Goal: Task Accomplishment & Management: Complete application form

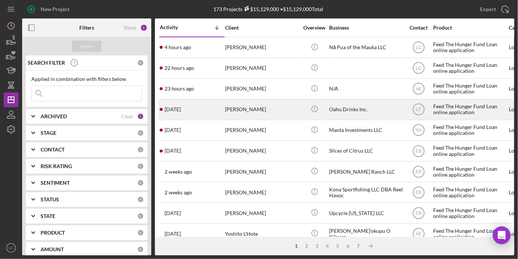
click at [264, 109] on div "[PERSON_NAME]" at bounding box center [262, 110] width 74 height 20
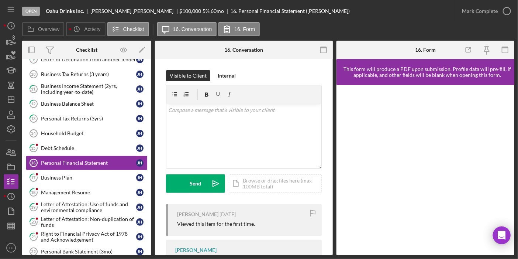
scroll to position [74, 0]
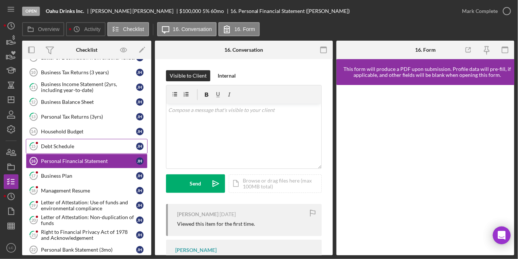
click at [67, 139] on link "15 Debt Schedule [PERSON_NAME]" at bounding box center [87, 146] width 122 height 15
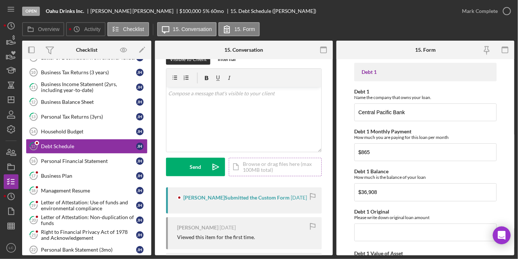
scroll to position [18, 0]
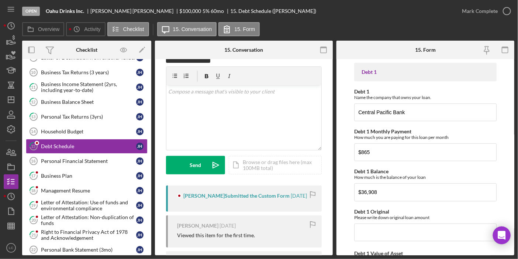
click at [236, 193] on div "[PERSON_NAME] Submitted the Custom Form" at bounding box center [236, 196] width 106 height 6
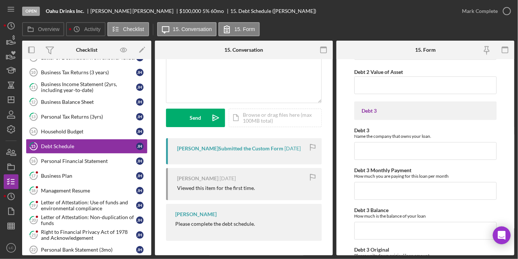
scroll to position [420, 0]
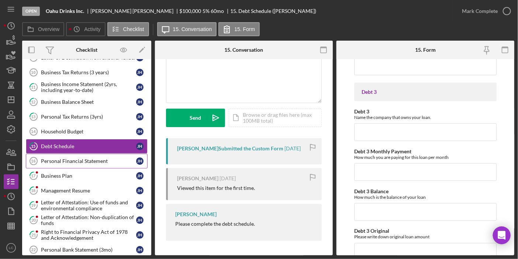
click at [79, 158] on div "Personal Financial Statement" at bounding box center [88, 161] width 95 height 6
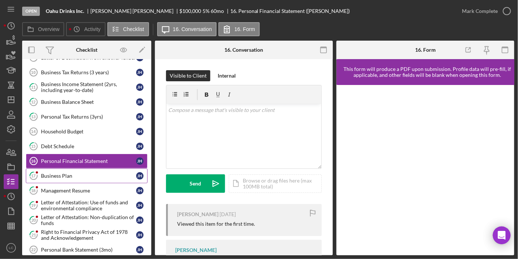
click at [51, 173] on div "Business Plan" at bounding box center [88, 176] width 95 height 6
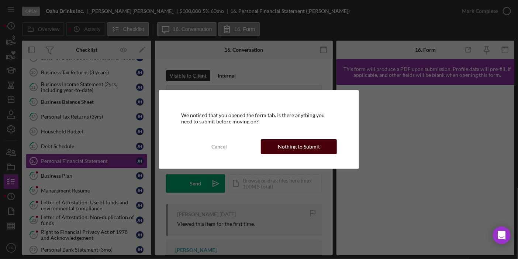
click at [282, 148] on div "Nothing to Submit" at bounding box center [299, 146] width 42 height 15
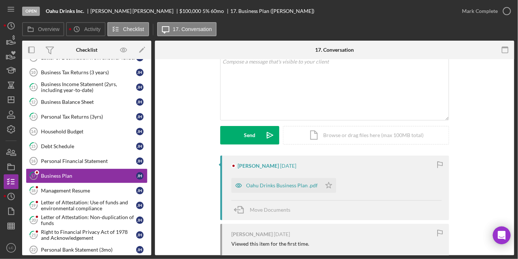
scroll to position [83, 0]
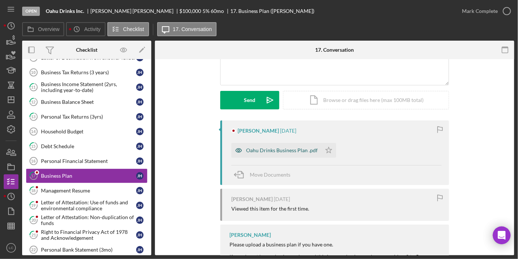
click at [270, 148] on div "Oahu Drinks Business Plan .pdf" at bounding box center [282, 150] width 72 height 6
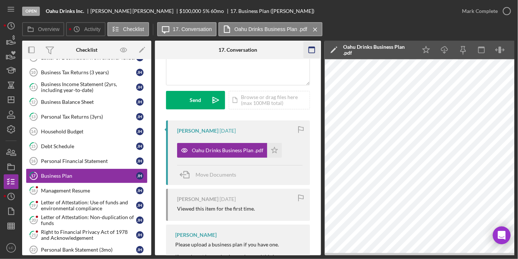
click at [312, 51] on icon "button" at bounding box center [312, 50] width 17 height 17
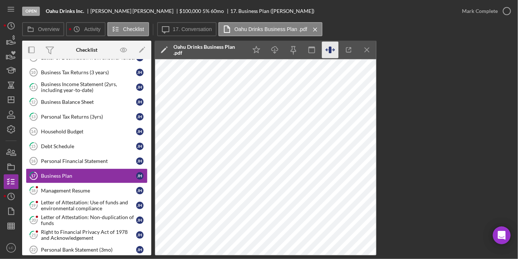
click at [332, 48] on icon "button" at bounding box center [330, 50] width 17 height 17
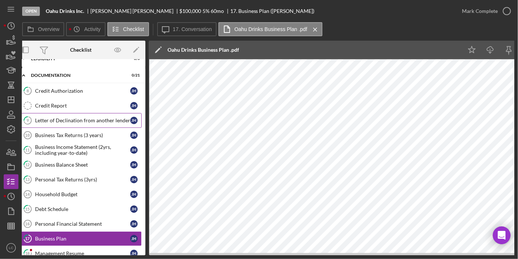
scroll to position [0, 0]
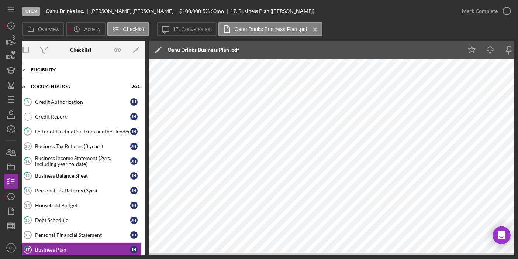
click at [64, 68] on div "Eligibility" at bounding box center [83, 70] width 105 height 4
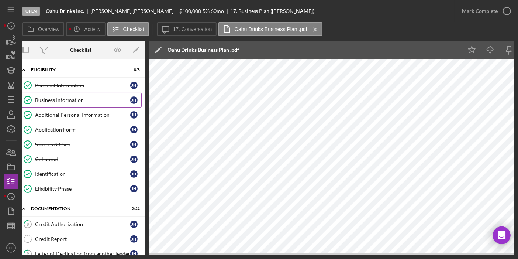
click at [64, 101] on div "Business Information" at bounding box center [82, 100] width 95 height 6
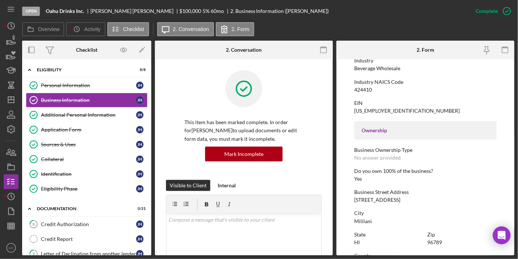
scroll to position [200, 0]
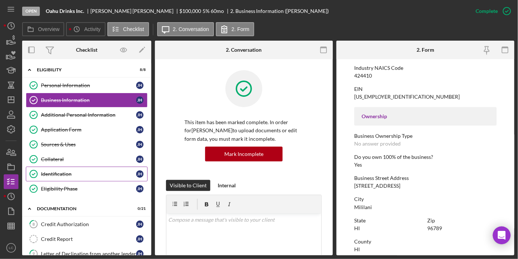
click at [68, 173] on div "Identification" at bounding box center [88, 174] width 95 height 6
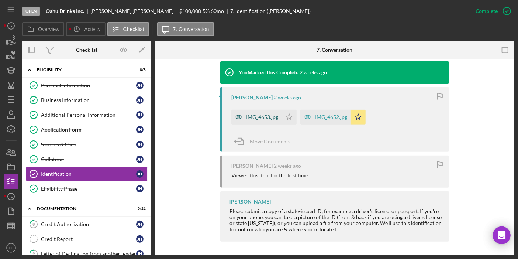
click at [251, 114] on div "IMG_4653.jpg" at bounding box center [262, 117] width 32 height 6
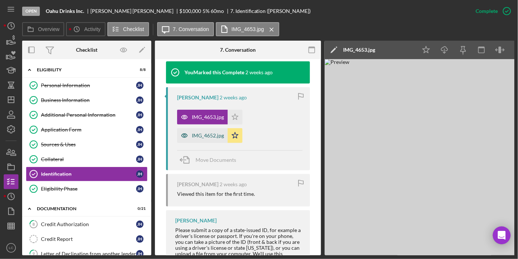
click at [214, 135] on div "IMG_4652.jpg" at bounding box center [208, 136] width 32 height 6
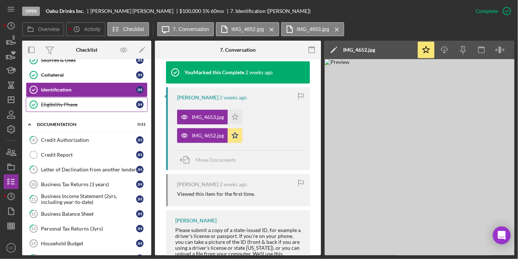
scroll to position [136, 0]
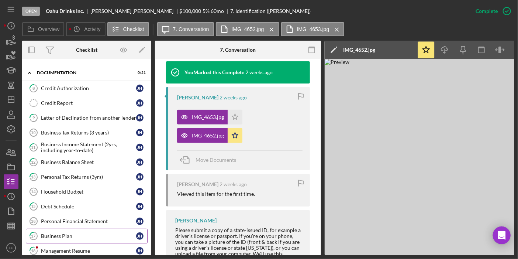
click at [69, 233] on div "Business Plan" at bounding box center [88, 236] width 95 height 6
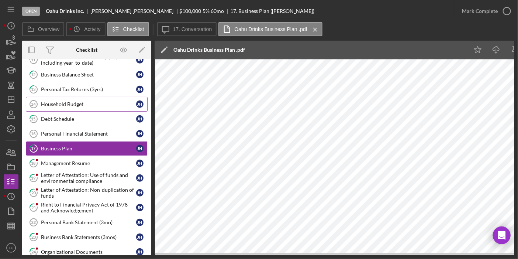
scroll to position [234, 0]
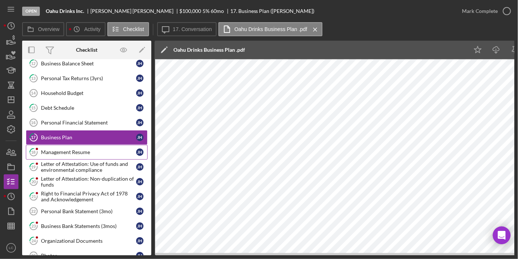
click at [83, 148] on link "18 Management Resume [PERSON_NAME]" at bounding box center [87, 152] width 122 height 15
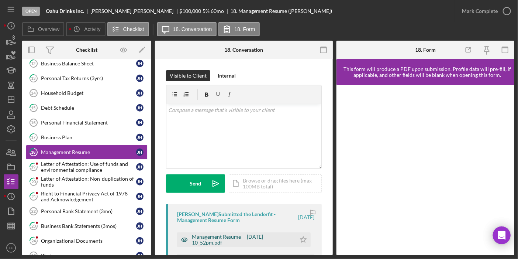
click at [241, 237] on div "Management Resume -- [DATE] 10_52pm.pdf" at bounding box center [242, 240] width 100 height 12
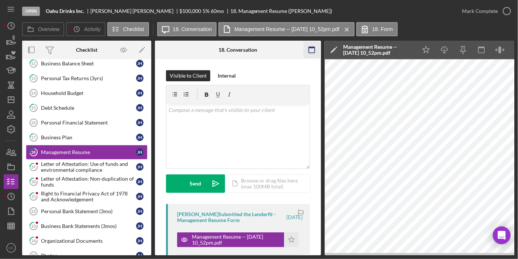
click at [310, 48] on rect "button" at bounding box center [312, 47] width 6 height 1
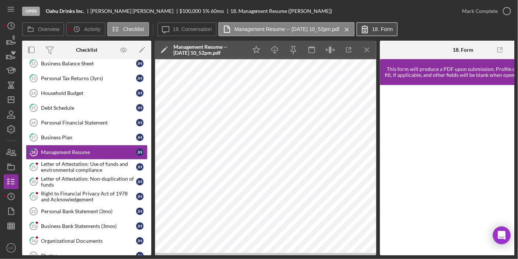
click at [387, 29] on label "18. Form" at bounding box center [382, 29] width 21 height 6
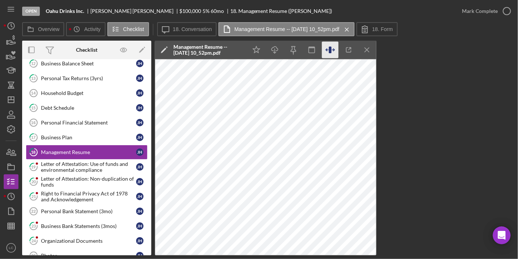
click at [334, 47] on icon "button" at bounding box center [330, 50] width 17 height 17
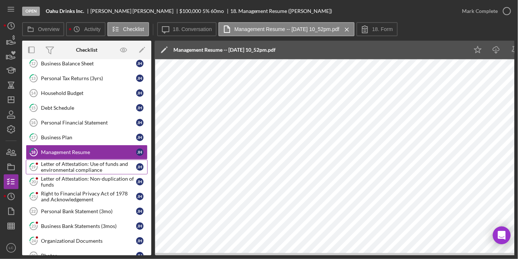
click at [91, 161] on div "Letter of Attestation: Use of funds and environmental compliance" at bounding box center [88, 167] width 95 height 12
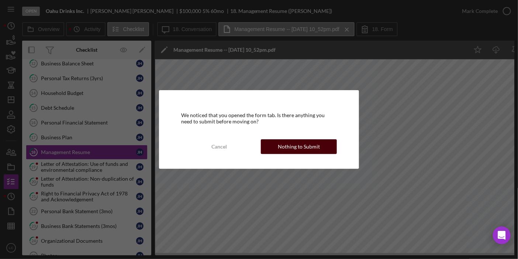
click at [299, 146] on div "Nothing to Submit" at bounding box center [299, 146] width 42 height 15
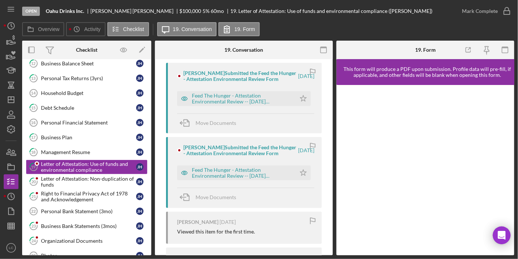
scroll to position [154, 0]
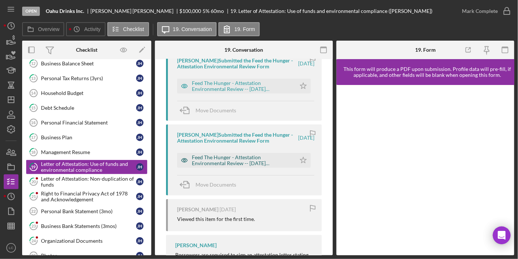
click at [242, 159] on div "Feed The Hunger - Attestation Environmental Review -- [DATE] 10_53pm.pdf" at bounding box center [242, 160] width 100 height 12
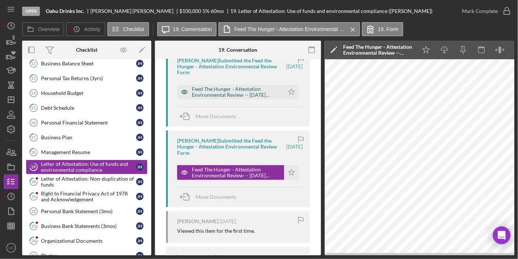
click at [237, 89] on div "Feed The Hunger - Attestation Environmental Review -- [DATE] 10_54pm.pdf" at bounding box center [236, 92] width 89 height 12
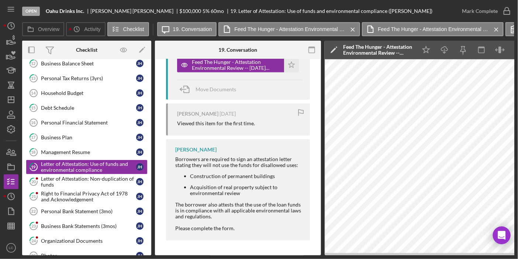
scroll to position [262, 0]
click at [82, 176] on div "Letter of Attestation: Non-duplication of funds" at bounding box center [88, 182] width 95 height 12
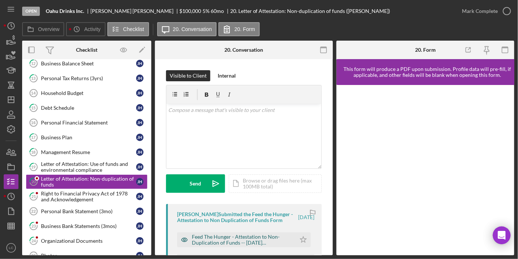
click at [221, 241] on div "Feed The Hunger - Attestation to Non-Duplication of Funds -- [DATE] 10_54pm.pdf" at bounding box center [242, 240] width 100 height 12
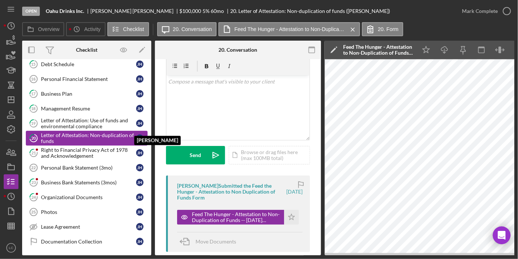
scroll to position [280, 0]
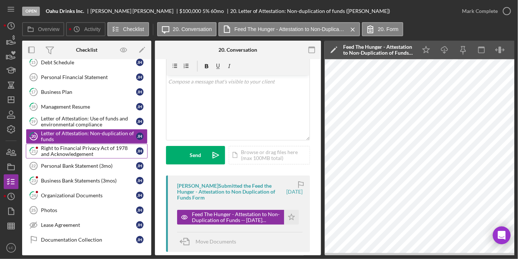
click at [102, 146] on div "Right to Financial Privacy Act of 1978 and Acknowledgement" at bounding box center [88, 151] width 95 height 12
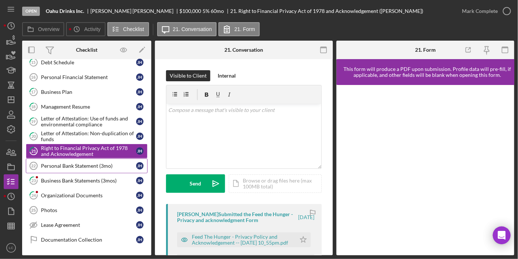
click at [95, 163] on div "Personal Bank Statement (3mo)" at bounding box center [88, 166] width 95 height 6
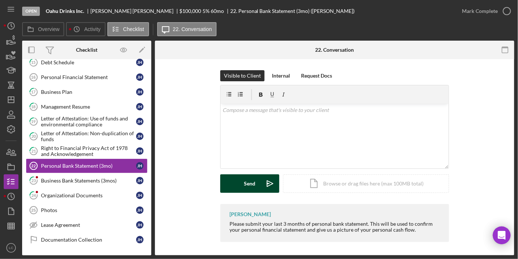
scroll to position [1, 0]
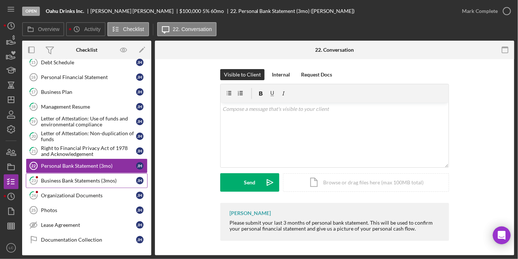
click at [95, 178] on div "Business Bank Statements (3mos)" at bounding box center [88, 181] width 95 height 6
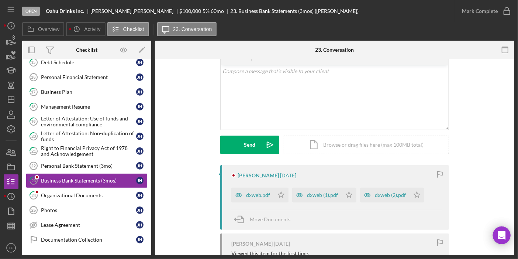
scroll to position [41, 0]
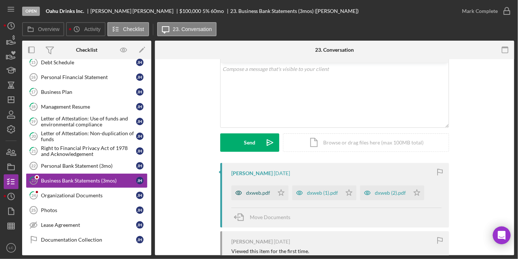
click at [264, 193] on div "dxweb.pdf" at bounding box center [258, 193] width 24 height 6
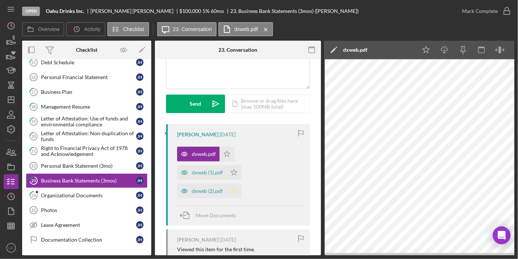
scroll to position [96, 0]
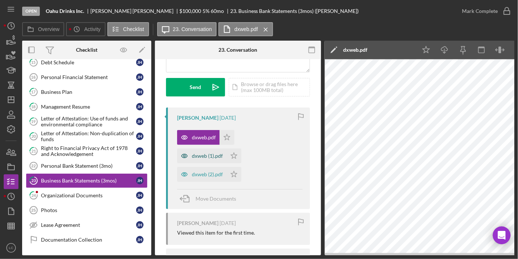
click at [213, 158] on div "dxweb (1).pdf" at bounding box center [207, 156] width 31 height 6
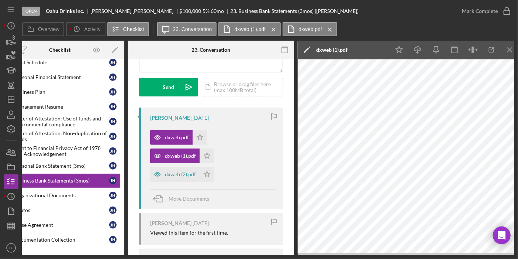
scroll to position [0, 28]
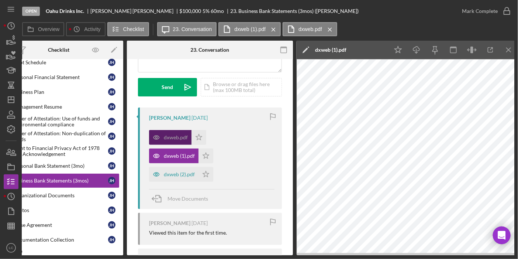
click at [176, 135] on div "dxweb.pdf" at bounding box center [176, 137] width 24 height 6
click at [258, 27] on label "dxweb (1).pdf" at bounding box center [249, 29] width 31 height 6
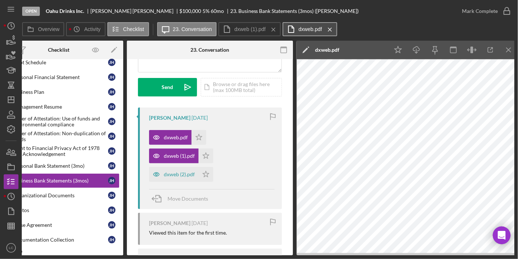
click at [290, 29] on icon at bounding box center [291, 29] width 18 height 18
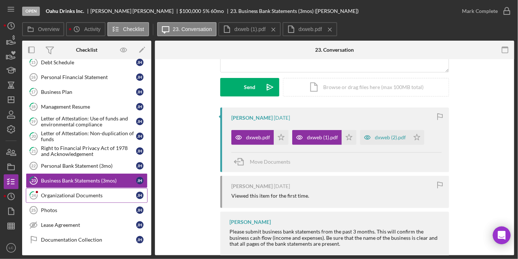
click at [96, 192] on div "Organizational Documents" at bounding box center [88, 195] width 95 height 6
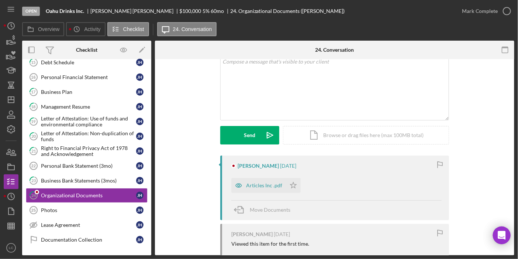
scroll to position [51, 0]
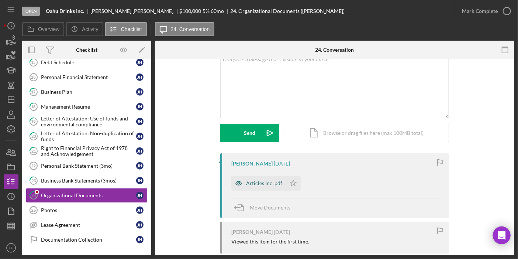
click at [253, 183] on div "Articles Inc .pdf" at bounding box center [264, 183] width 36 height 6
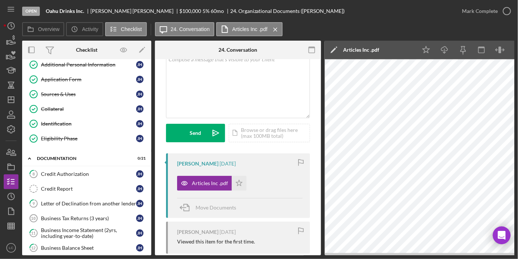
scroll to position [13, 0]
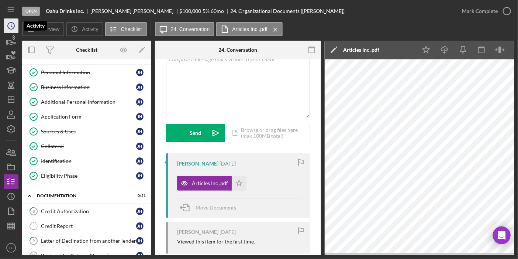
click at [12, 25] on icon "Icon/History" at bounding box center [11, 26] width 18 height 18
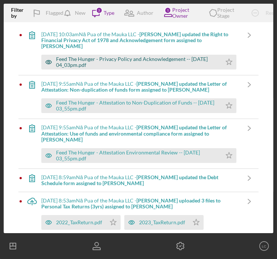
click at [121, 58] on div "Feed The Hunger - Privacy Policy and Acknowledgement -- [DATE] 04_03pm.pdf" at bounding box center [137, 62] width 162 height 12
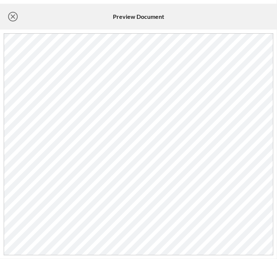
click at [16, 18] on icon "Icon/Close" at bounding box center [13, 16] width 18 height 18
click at [15, 18] on icon "Icon/Close" at bounding box center [13, 16] width 18 height 18
click at [12, 21] on icon "Icon/Close" at bounding box center [13, 16] width 18 height 18
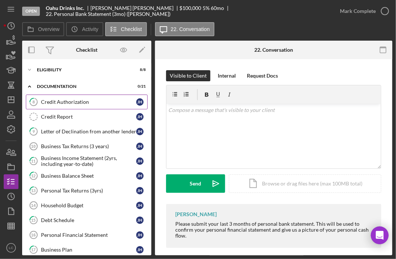
click at [68, 101] on div "Credit Authorization" at bounding box center [88, 102] width 95 height 6
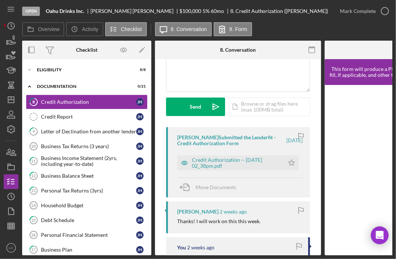
scroll to position [78, 0]
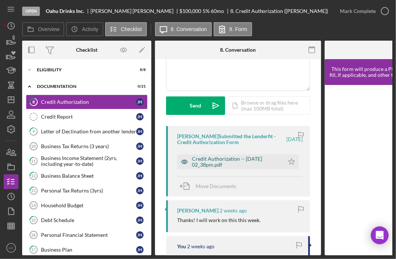
click at [220, 159] on div "Credit Authorization -- [DATE] 02_38pm.pdf" at bounding box center [236, 162] width 89 height 12
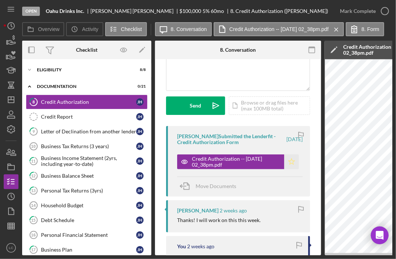
click at [289, 159] on polygon "button" at bounding box center [292, 161] width 6 height 6
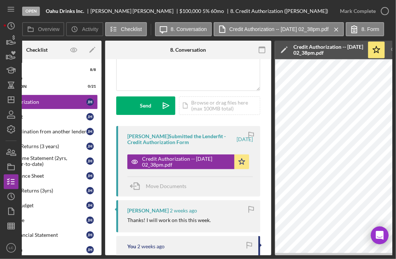
scroll to position [0, 52]
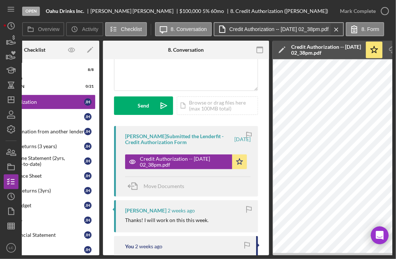
click at [343, 30] on icon "Icon/Menu Close" at bounding box center [336, 29] width 13 height 18
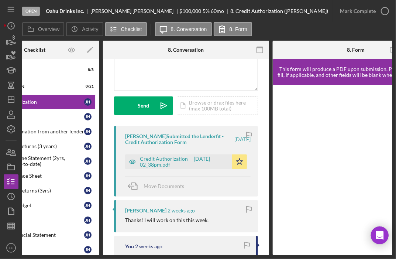
scroll to position [0, 98]
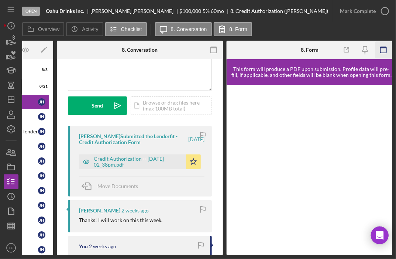
click at [387, 48] on icon "button" at bounding box center [383, 50] width 17 height 17
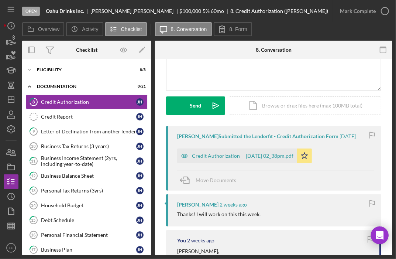
scroll to position [0, 0]
click at [271, 155] on div "Credit Authorization -- [DATE] 02_38pm.pdf" at bounding box center [243, 156] width 102 height 6
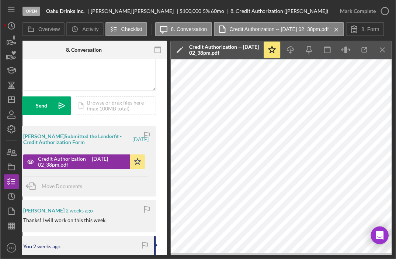
scroll to position [0, 157]
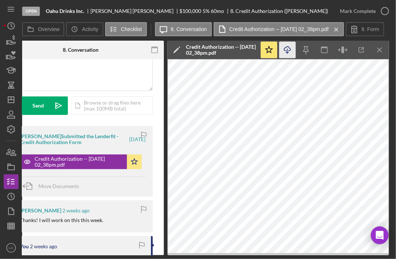
click at [285, 49] on icon "Icon/Download" at bounding box center [287, 50] width 17 height 17
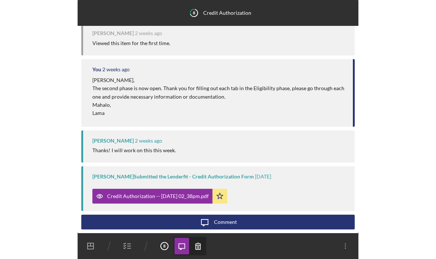
scroll to position [60, 0]
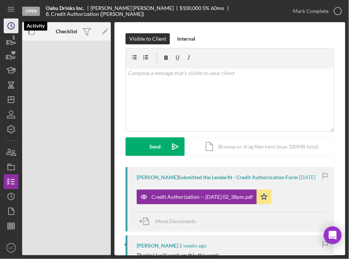
click at [13, 25] on icon "Icon/History" at bounding box center [11, 26] width 18 height 18
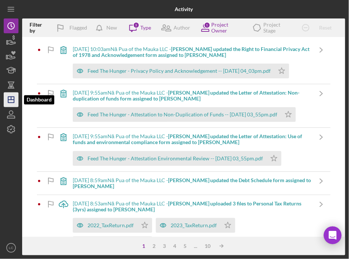
click at [12, 100] on line "button" at bounding box center [11, 100] width 6 height 0
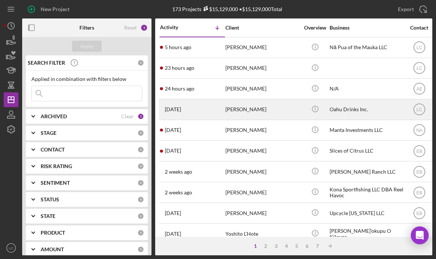
click at [261, 105] on div "[PERSON_NAME]" at bounding box center [262, 110] width 74 height 20
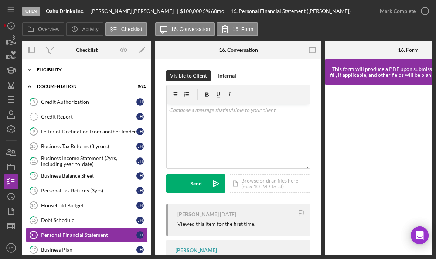
click at [68, 69] on div "Eligibility" at bounding box center [89, 70] width 105 height 4
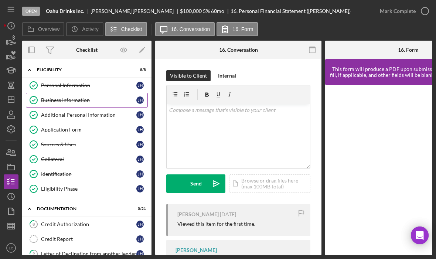
click at [69, 96] on link "Business Information Business Information [PERSON_NAME]" at bounding box center [87, 100] width 122 height 15
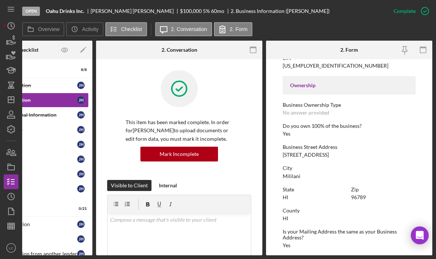
scroll to position [235, 0]
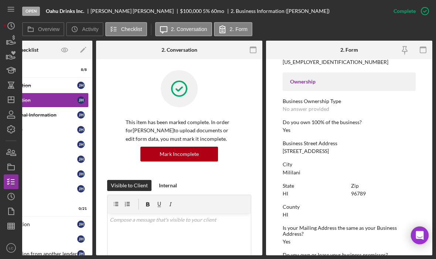
drag, startPoint x: 282, startPoint y: 149, endPoint x: 341, endPoint y: 152, distance: 58.8
click at [341, 152] on div "Business Street Address [STREET_ADDRESS]" at bounding box center [348, 147] width 133 height 14
copy div "[STREET_ADDRESS]"
drag, startPoint x: 371, startPoint y: 195, endPoint x: 349, endPoint y: 195, distance: 22.5
click at [349, 195] on div "State [US_STATE] Zip 96789" at bounding box center [348, 193] width 133 height 21
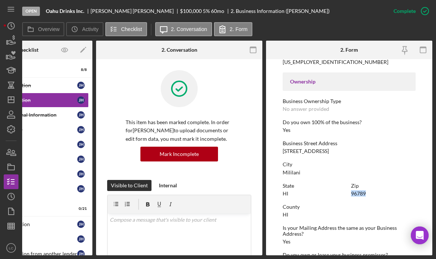
copy div "96789"
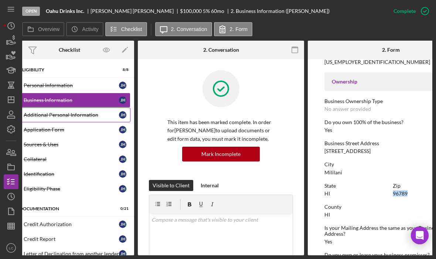
scroll to position [0, 0]
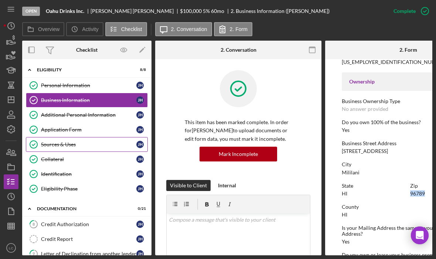
click at [59, 150] on link "Sources & Uses Sources & Uses [PERSON_NAME]" at bounding box center [87, 144] width 122 height 15
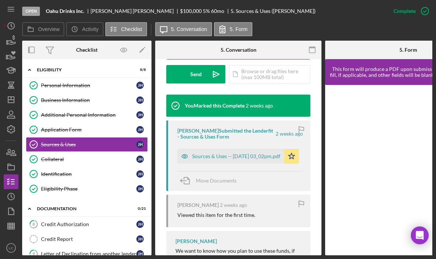
scroll to position [220, 0]
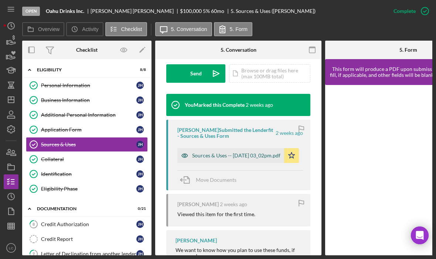
click at [218, 154] on div "Sources & Uses -- [DATE] 03_02pm.pdf" at bounding box center [236, 155] width 88 height 6
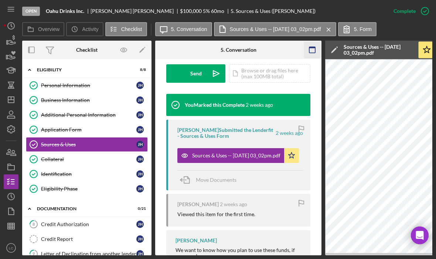
click at [310, 52] on icon "button" at bounding box center [312, 50] width 17 height 17
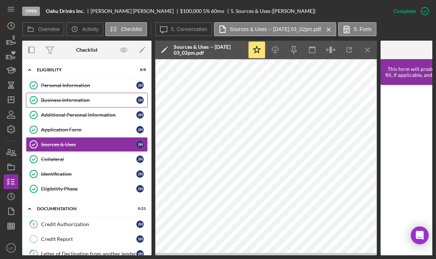
click at [100, 98] on div "Business Information" at bounding box center [88, 100] width 95 height 6
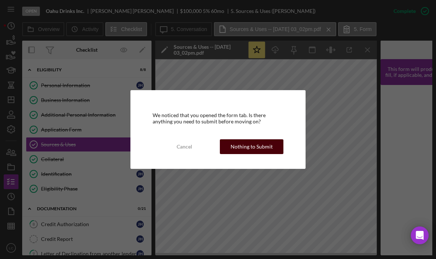
click at [255, 147] on div "Nothing to Submit" at bounding box center [251, 146] width 42 height 15
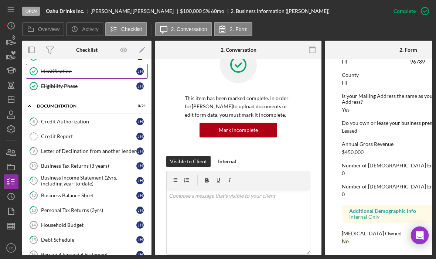
scroll to position [126, 0]
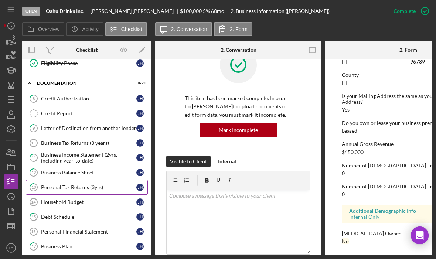
click at [89, 184] on div "Personal Tax Returns (3yrs)" at bounding box center [88, 187] width 95 height 6
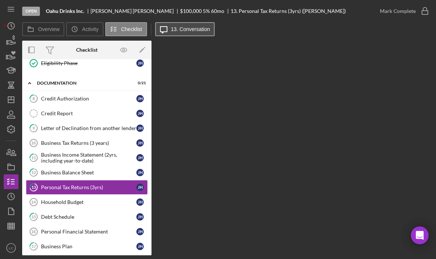
click at [195, 27] on label "13. Conversation" at bounding box center [190, 29] width 39 height 6
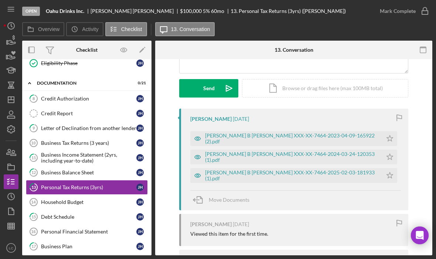
scroll to position [96, 0]
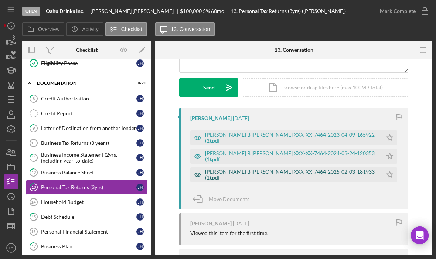
click at [245, 177] on div "[PERSON_NAME] B [PERSON_NAME] XXX-XX-7464-2025-02-03-181933 (1).pdf" at bounding box center [292, 175] width 174 height 12
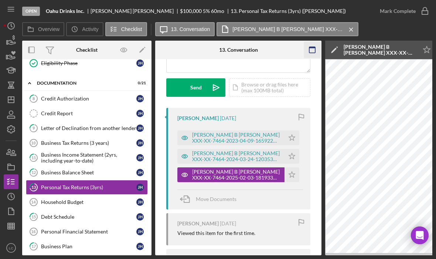
click at [316, 49] on icon "button" at bounding box center [312, 50] width 17 height 17
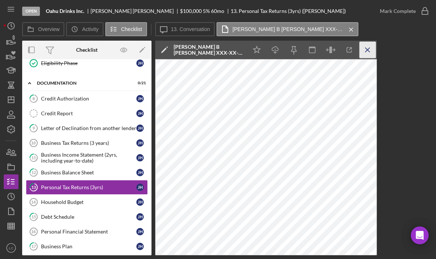
click at [369, 48] on line "button" at bounding box center [367, 50] width 4 height 4
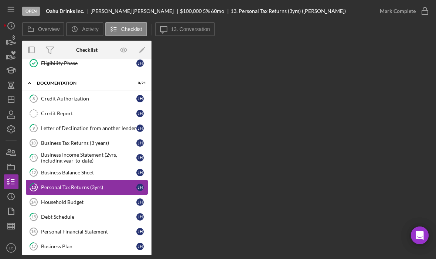
click at [73, 184] on div "Personal Tax Returns (3yrs)" at bounding box center [88, 187] width 95 height 6
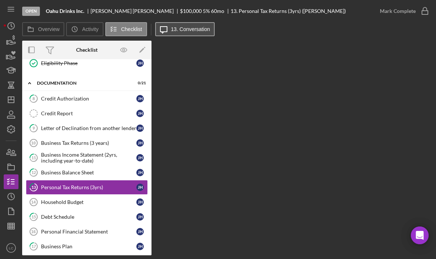
click at [197, 31] on label "13. Conversation" at bounding box center [190, 29] width 39 height 6
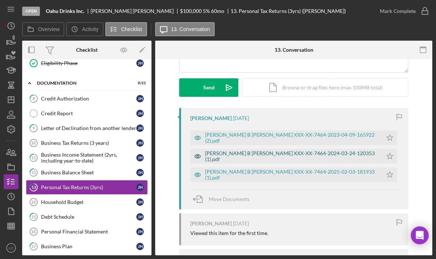
click at [218, 157] on div "[PERSON_NAME] B [PERSON_NAME] XXX-XX-7464-2024-03-24-120353 (1).pdf" at bounding box center [292, 156] width 174 height 12
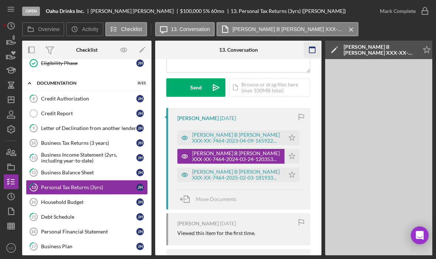
click at [310, 48] on icon "button" at bounding box center [312, 50] width 17 height 17
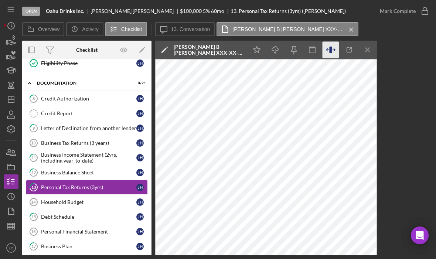
click at [331, 51] on icon "button" at bounding box center [330, 50] width 17 height 17
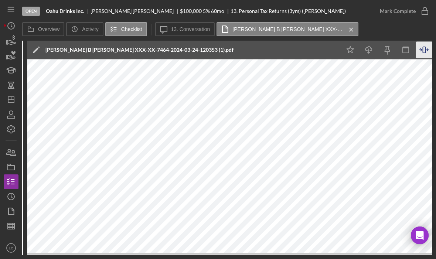
scroll to position [0, 127]
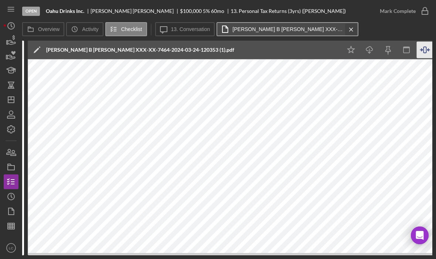
click at [349, 30] on icon "Icon/Menu Close" at bounding box center [350, 29] width 13 height 18
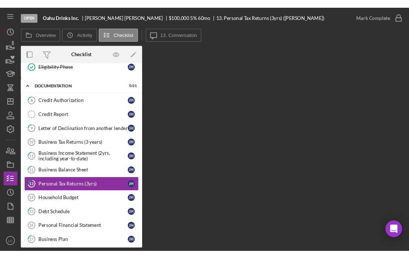
scroll to position [0, 0]
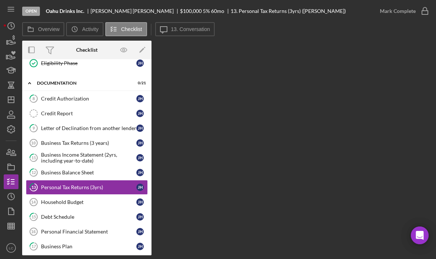
click at [288, 119] on div "Overview Internal Workflow Stage Open Icon/Dropdown Arrow Archive (can unarchiv…" at bounding box center [227, 148] width 410 height 214
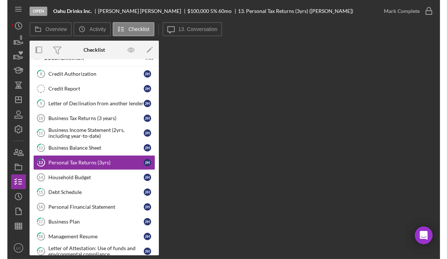
scroll to position [31, 0]
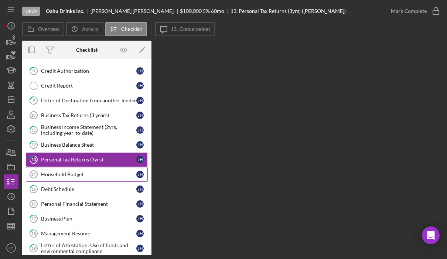
click at [80, 177] on link "Household Budget 14 Household Budget [PERSON_NAME]" at bounding box center [87, 174] width 122 height 15
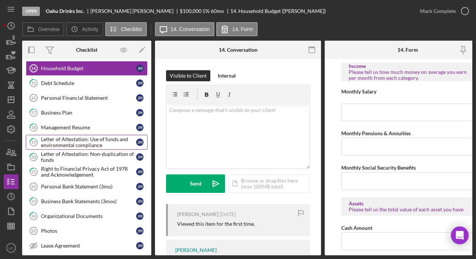
scroll to position [135, 0]
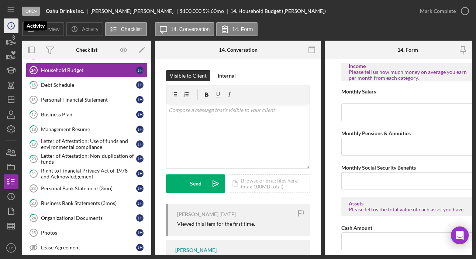
click at [10, 23] on circle "button" at bounding box center [11, 26] width 7 height 7
